Goal: Task Accomplishment & Management: Manage account settings

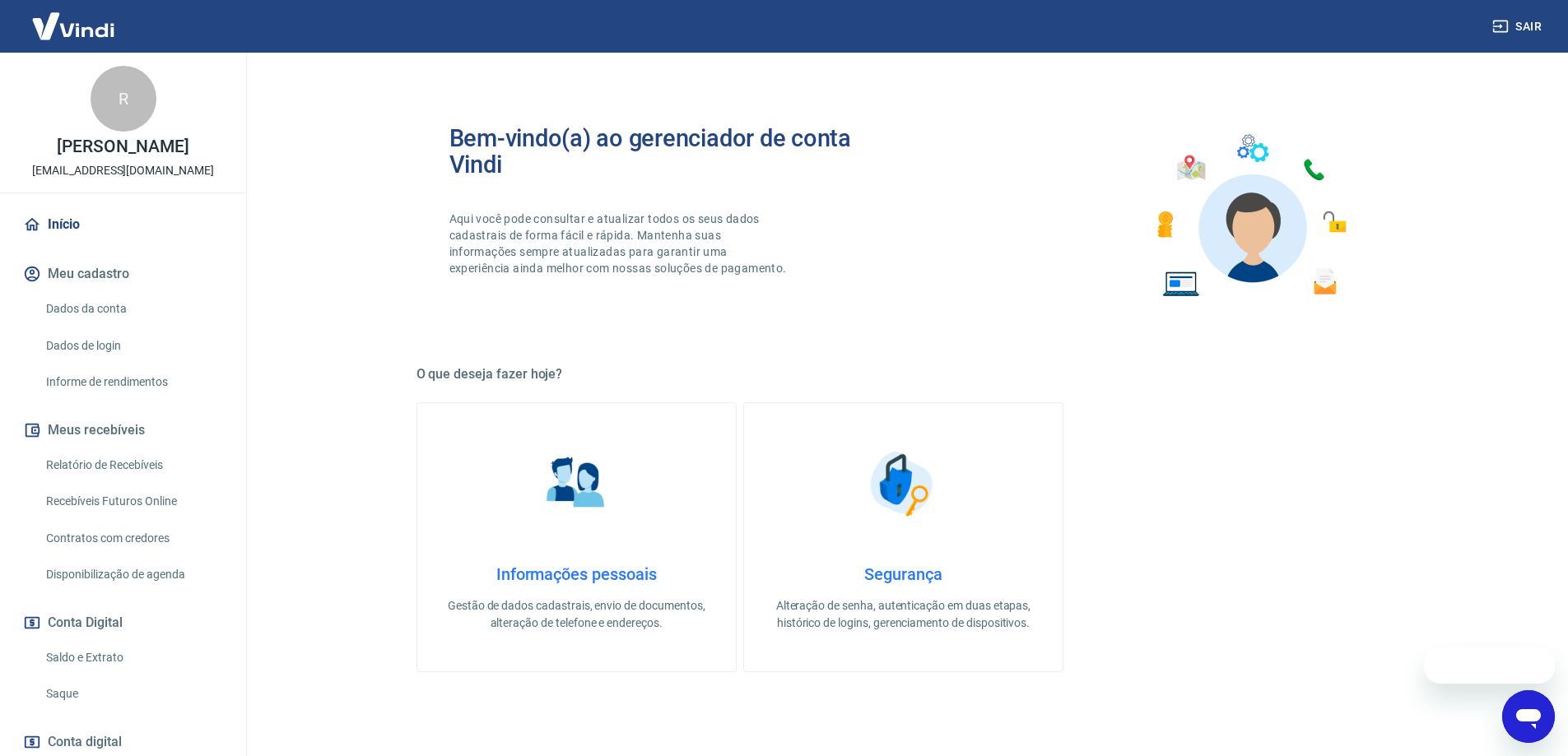
click at [108, 315] on link "Dados da conta" at bounding box center [132, 308] width 187 height 34
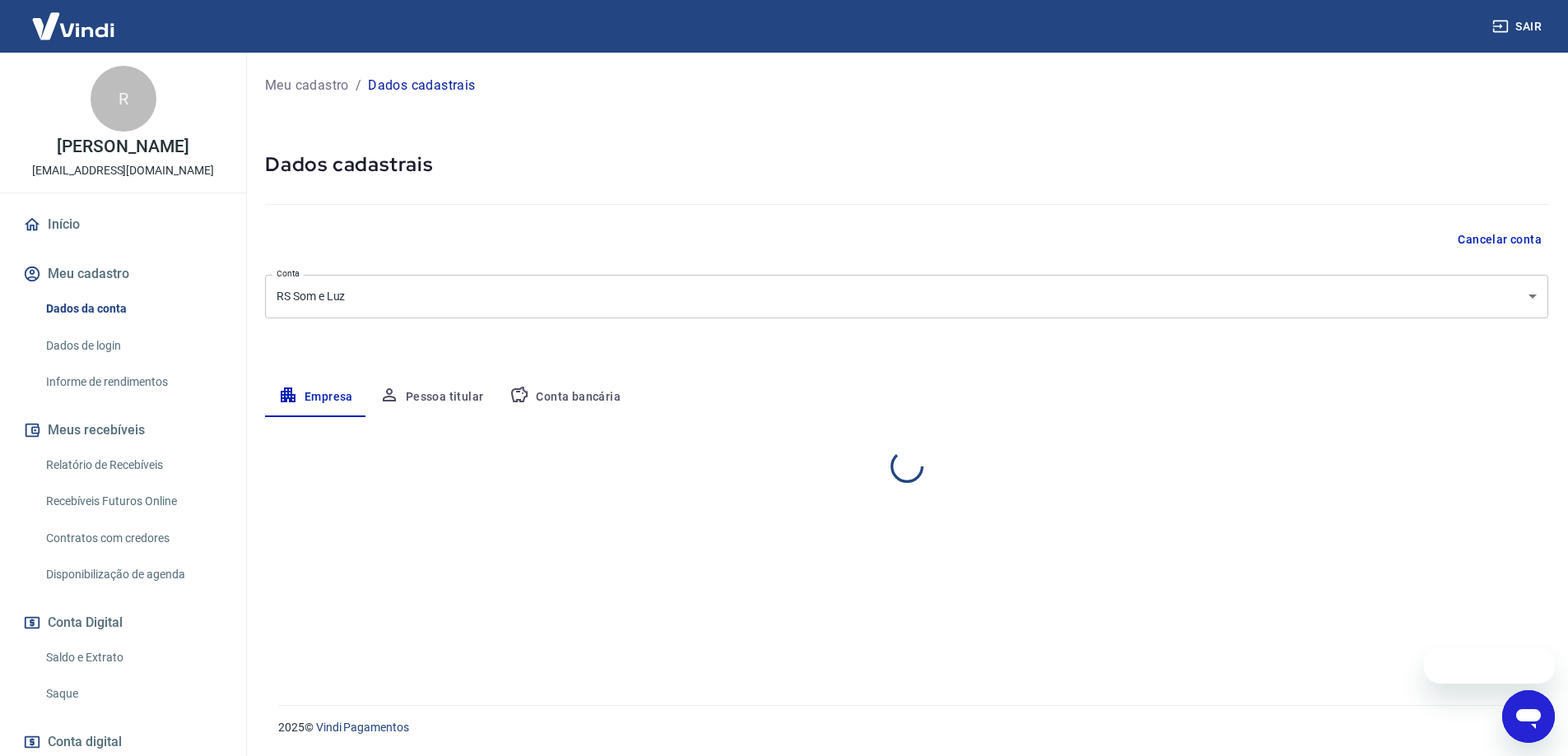
select select "SP"
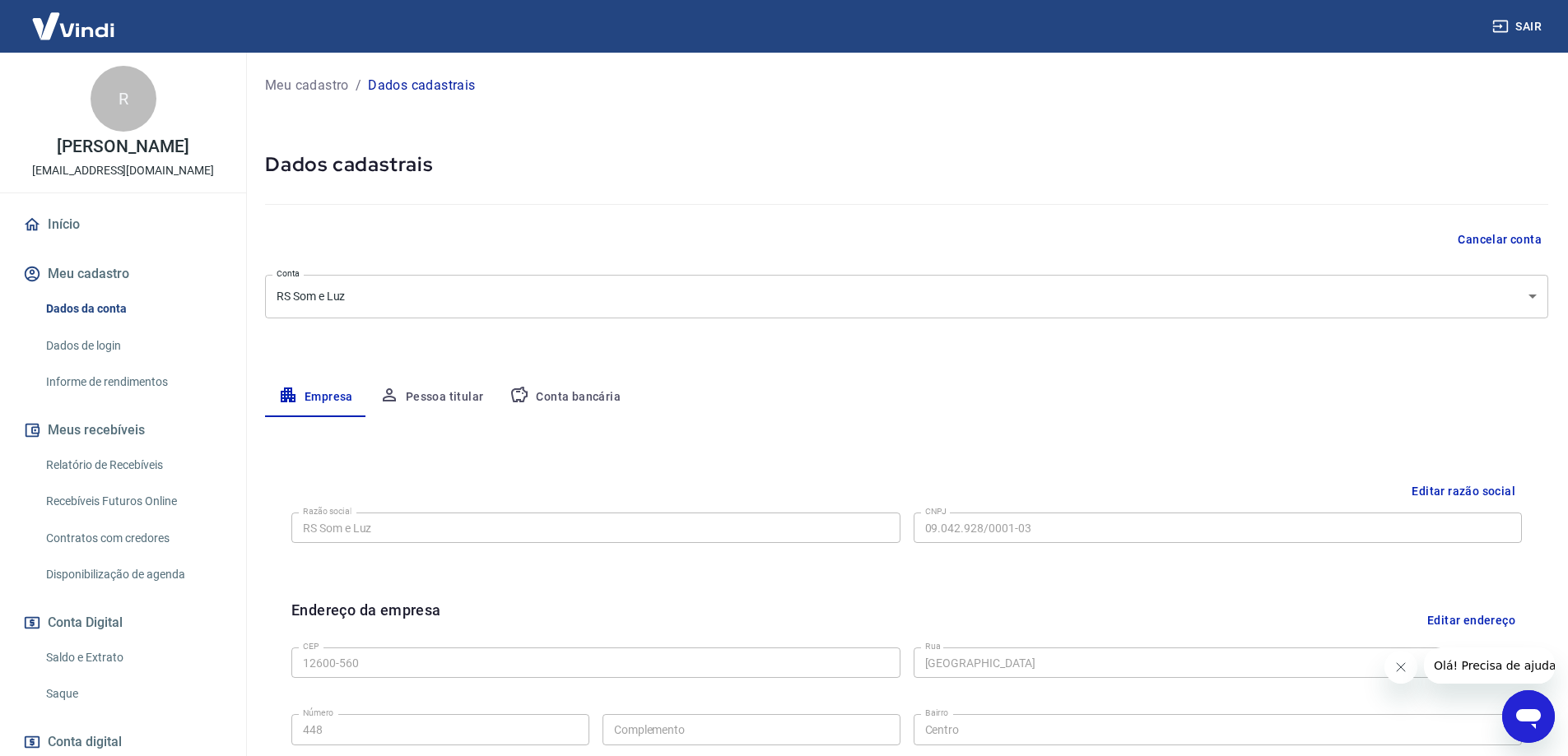
click at [110, 345] on link "Dados de login" at bounding box center [132, 346] width 187 height 34
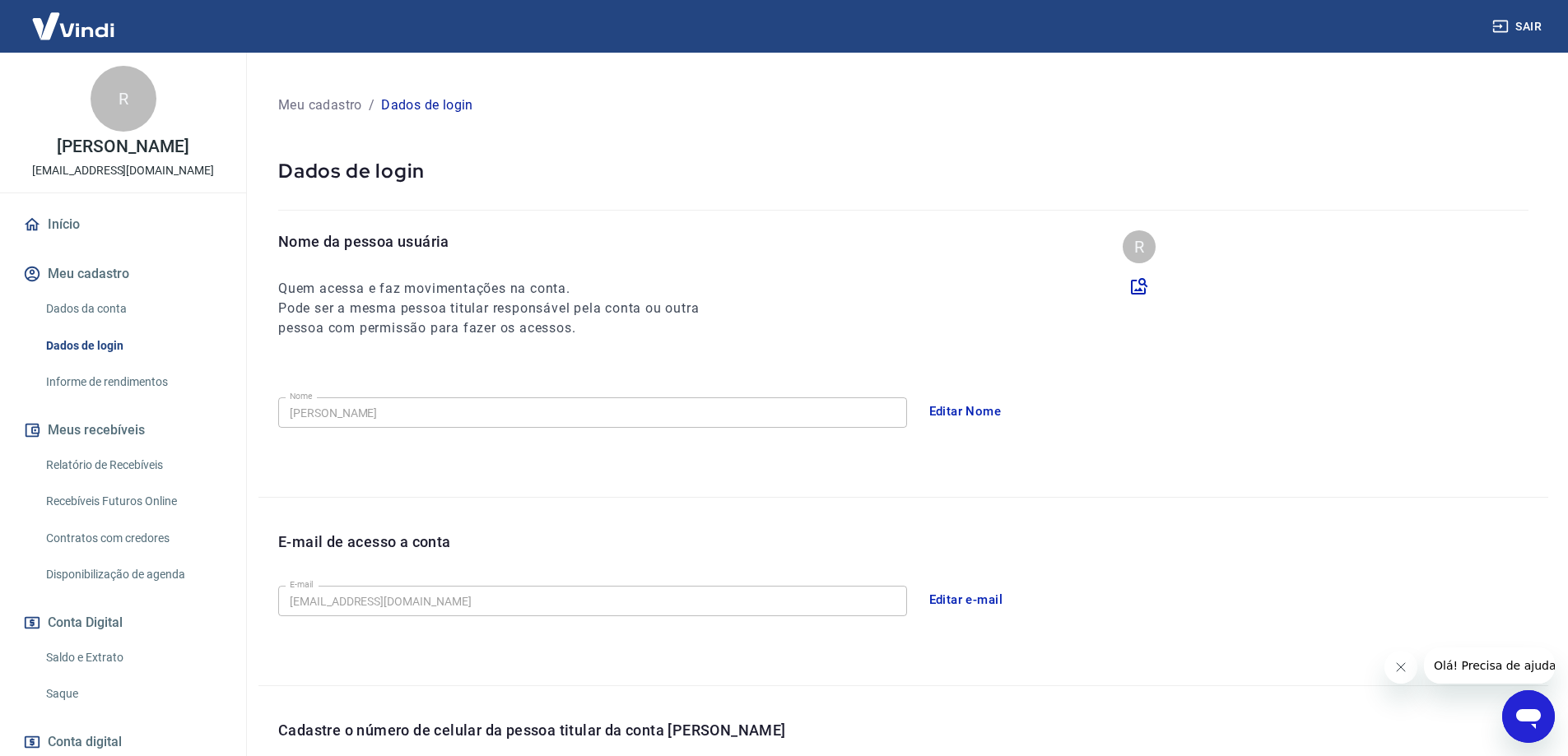
click at [113, 377] on link "Informe de rendimentos" at bounding box center [132, 382] width 187 height 34
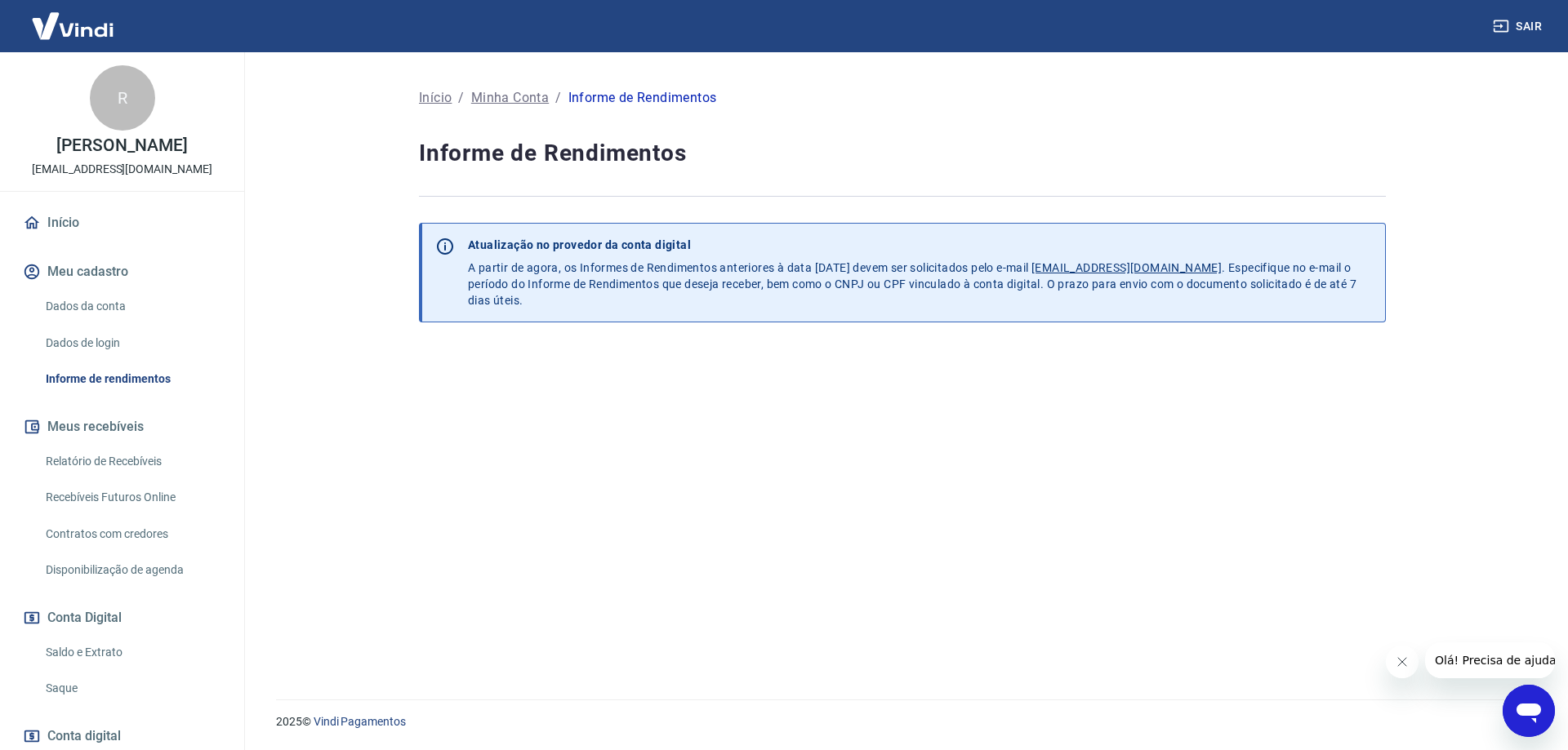
click at [102, 476] on link "Relatório de Recebíveis" at bounding box center [131, 461] width 185 height 33
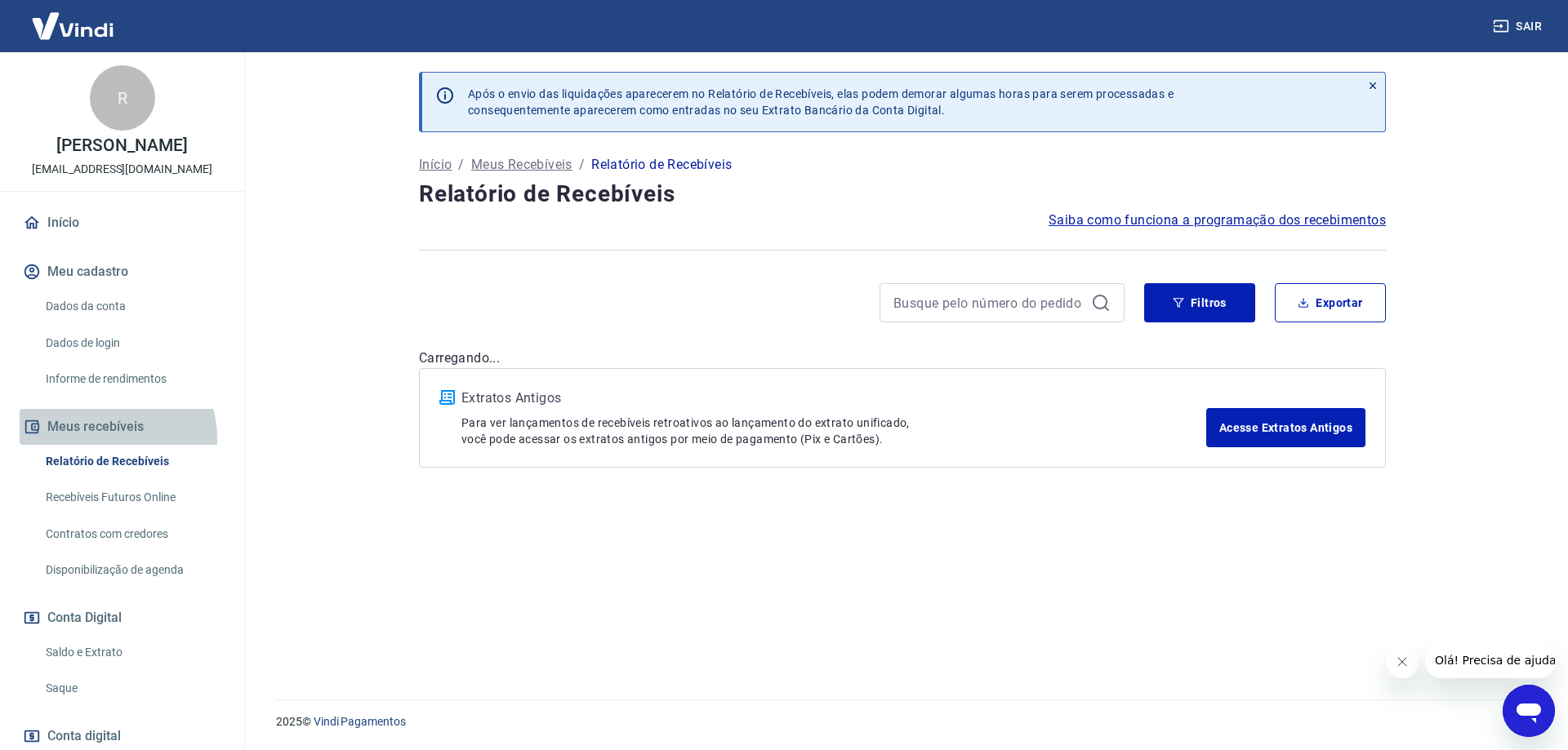
click at [97, 439] on button "Meus recebíveis" at bounding box center [122, 427] width 205 height 36
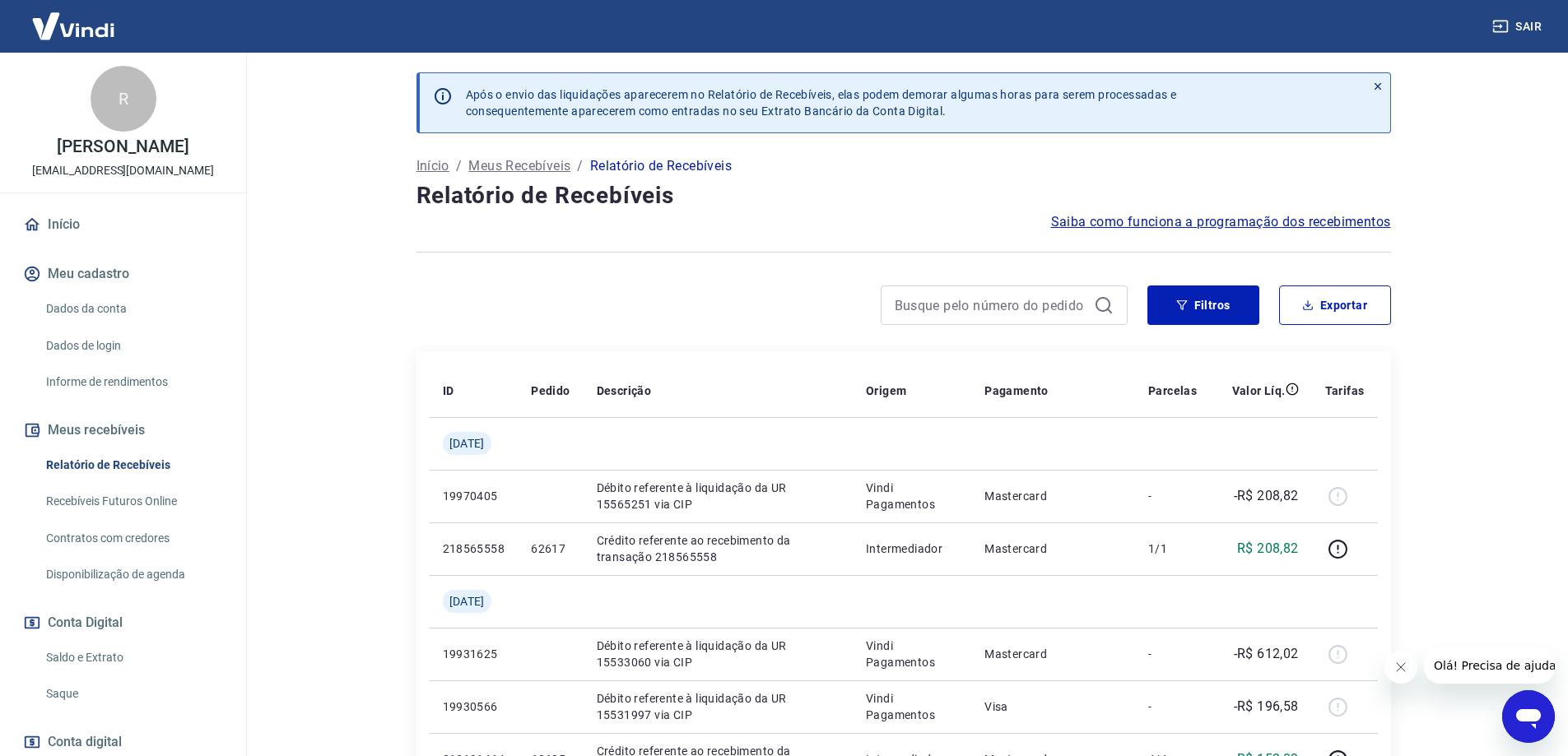
scroll to position [82, 0]
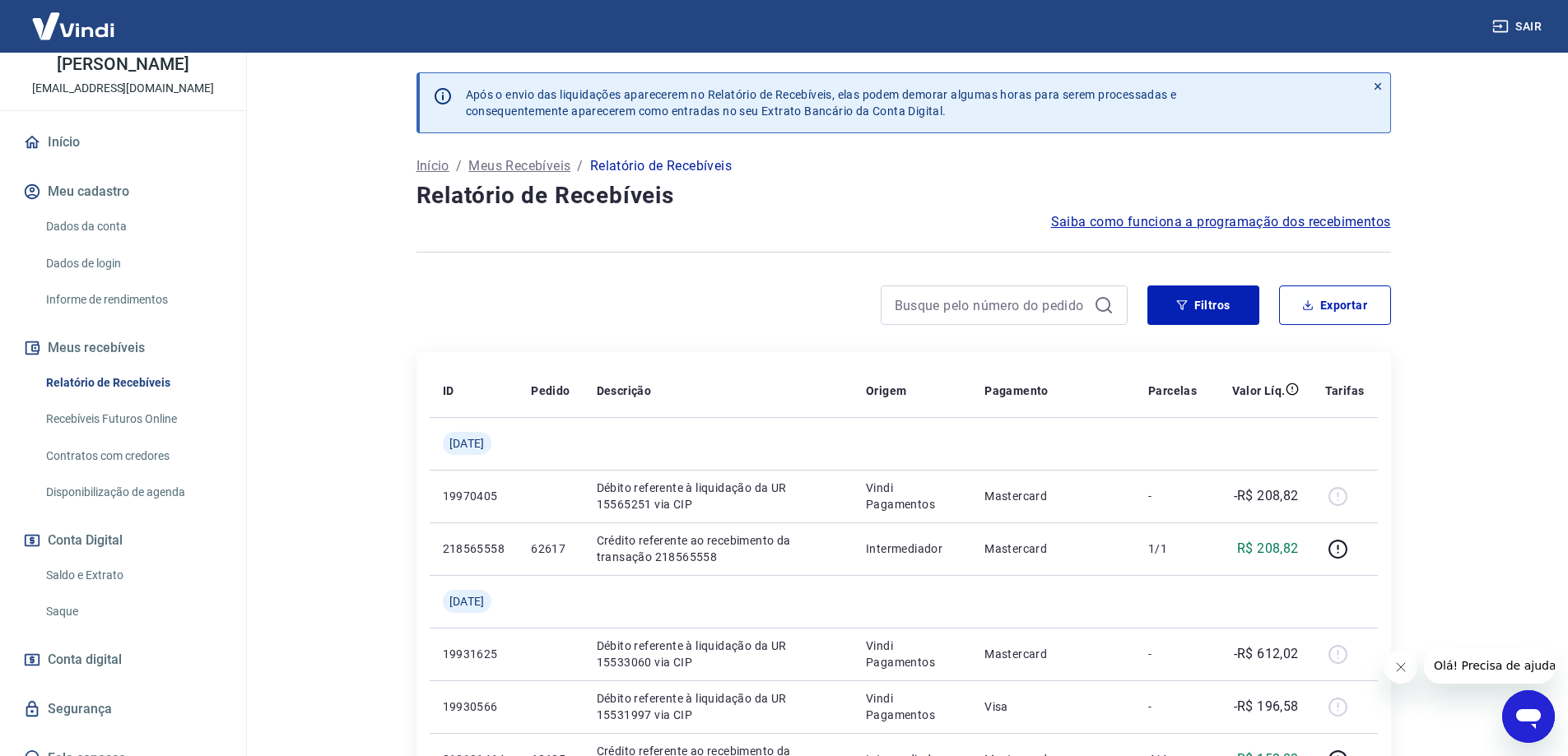
click at [82, 566] on link "Saldo e Extrato" at bounding box center [132, 575] width 187 height 34
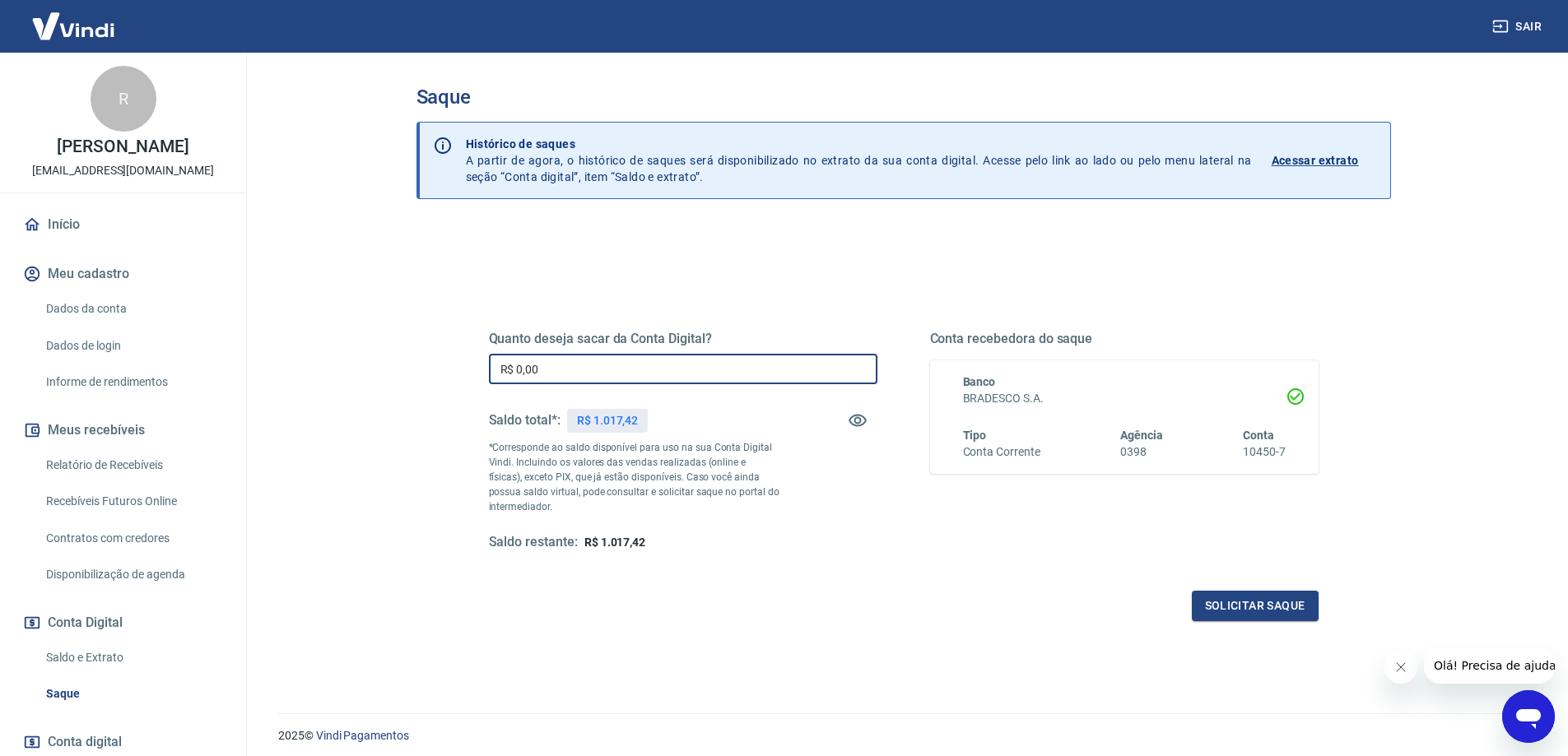
drag, startPoint x: 522, startPoint y: 377, endPoint x: 453, endPoint y: 390, distance: 70.2
click at [463, 387] on div "Quanto deseja sacar da Conta Digital? R$ 0,00 ​ Saldo total*: R$ 1.017,42 *Corr…" at bounding box center [904, 449] width 909 height 383
type input "R$ 1.000,00"
click at [1222, 601] on button "Solicitar saque" at bounding box center [1255, 606] width 126 height 30
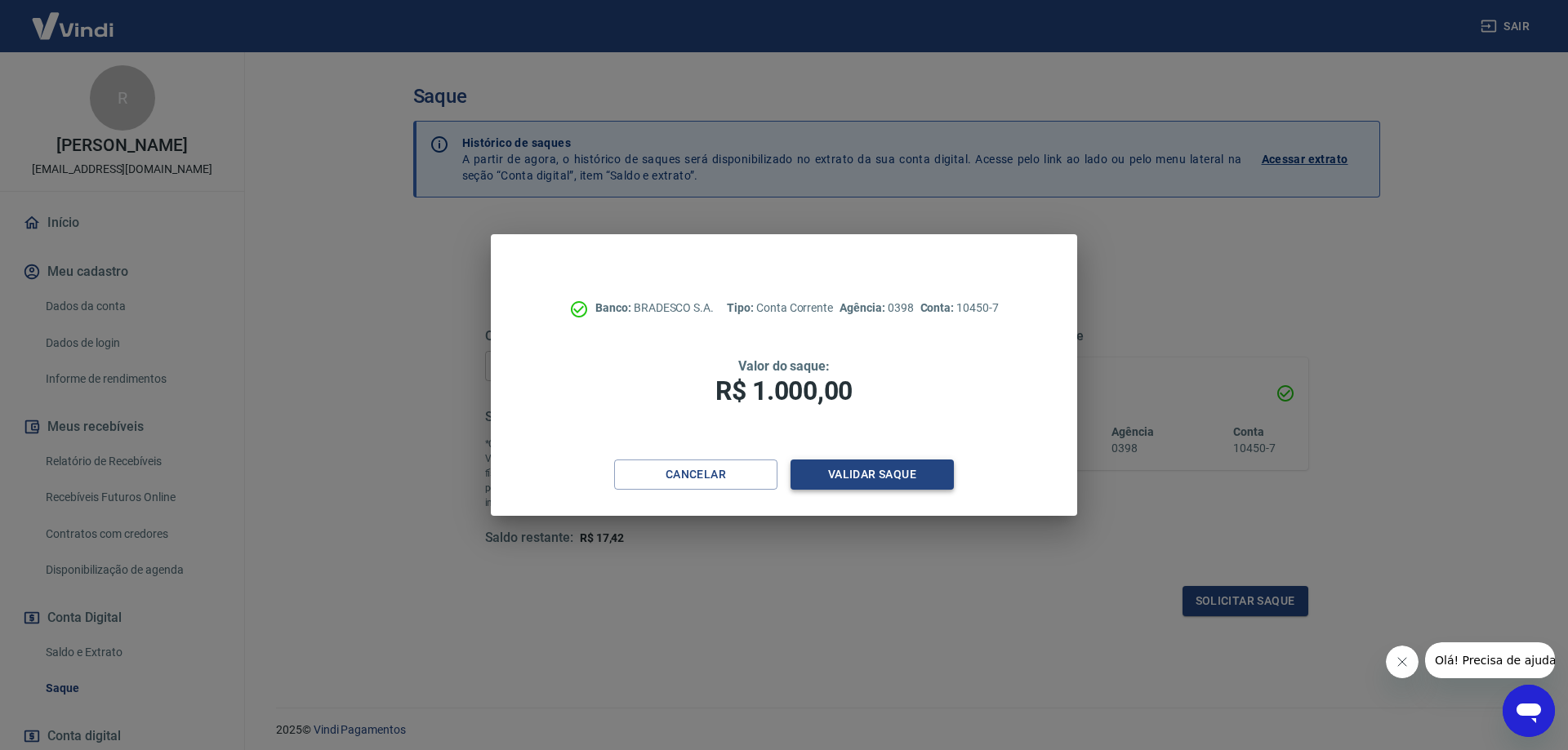
click at [926, 470] on button "Validar saque" at bounding box center [872, 474] width 163 height 30
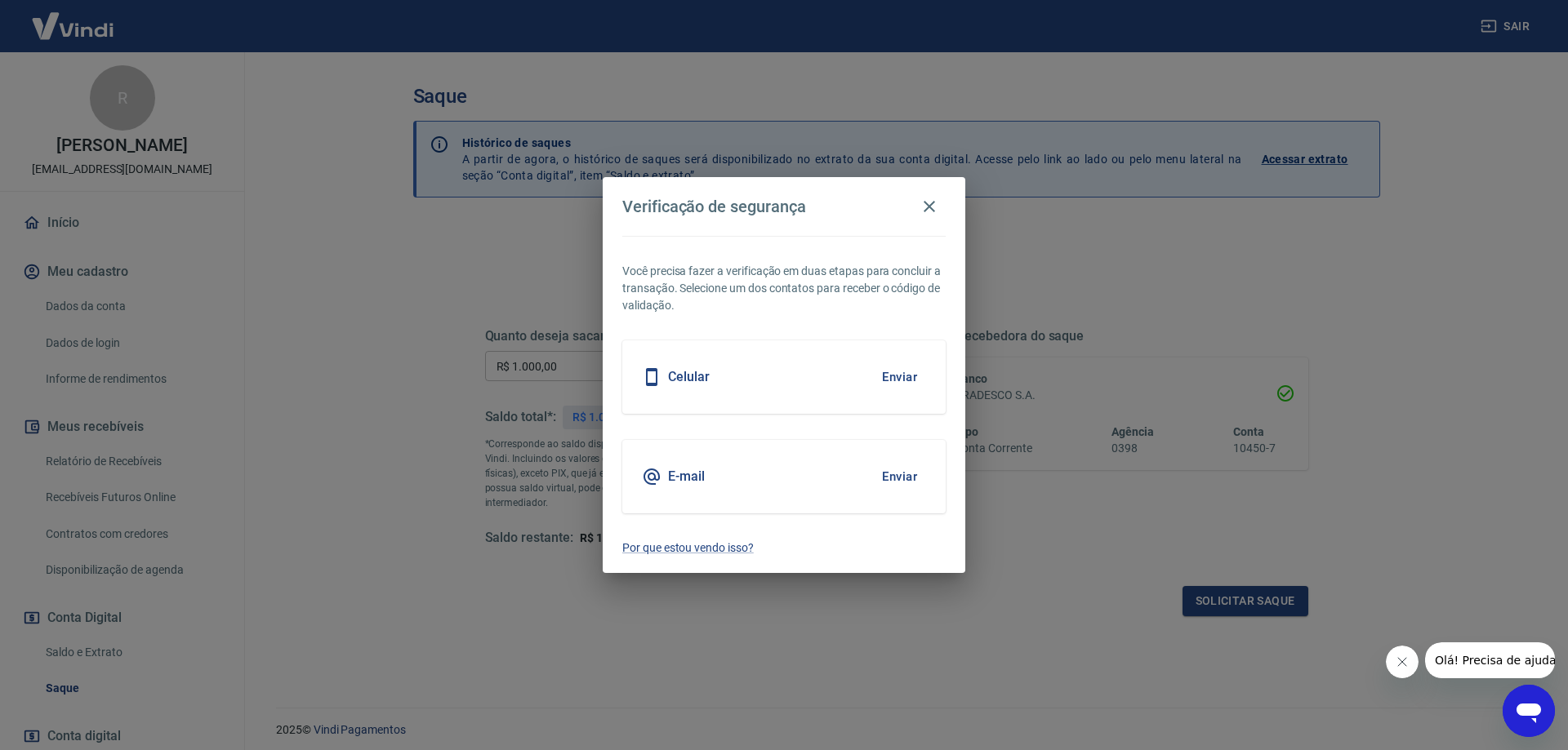
click at [710, 381] on div "Celular Enviar" at bounding box center [784, 376] width 323 height 73
click at [904, 381] on button "Enviar" at bounding box center [899, 377] width 53 height 34
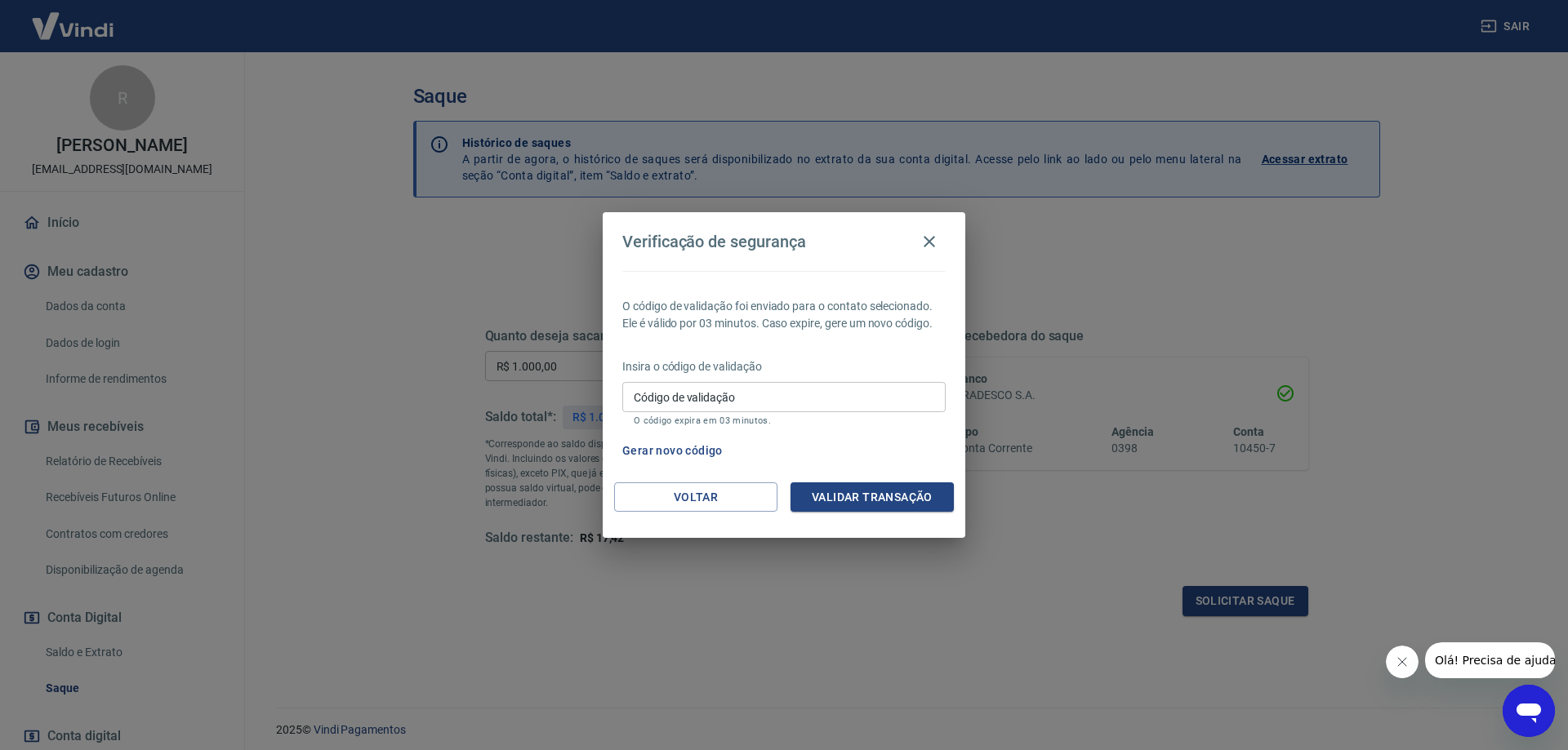
click at [903, 383] on input "Código de validação" at bounding box center [784, 396] width 323 height 30
type input "707179"
click at [883, 505] on button "Validar transação" at bounding box center [872, 497] width 163 height 30
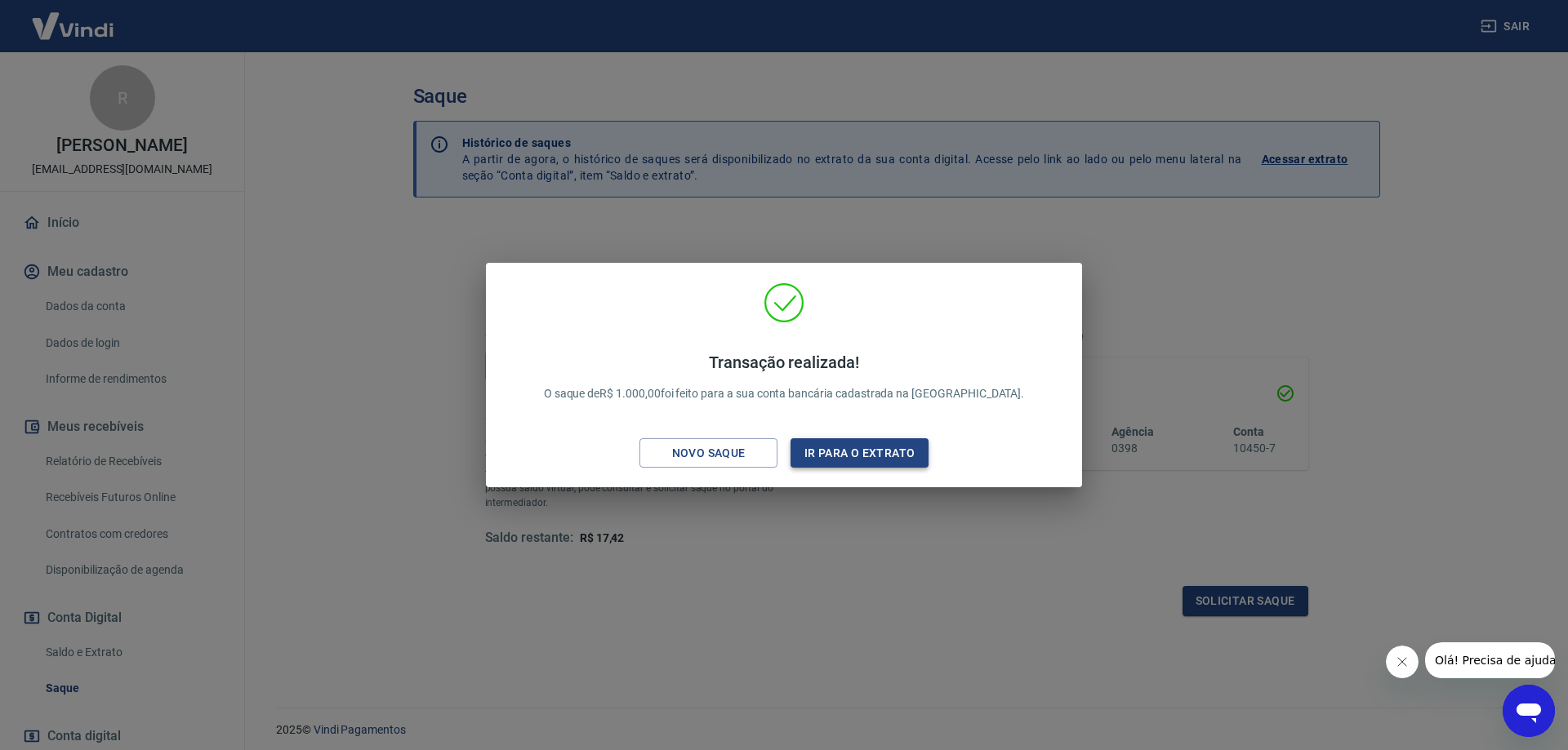
click at [827, 452] on button "Ir para o extrato" at bounding box center [859, 453] width 138 height 30
